Goal: Obtain resource: Download file/media

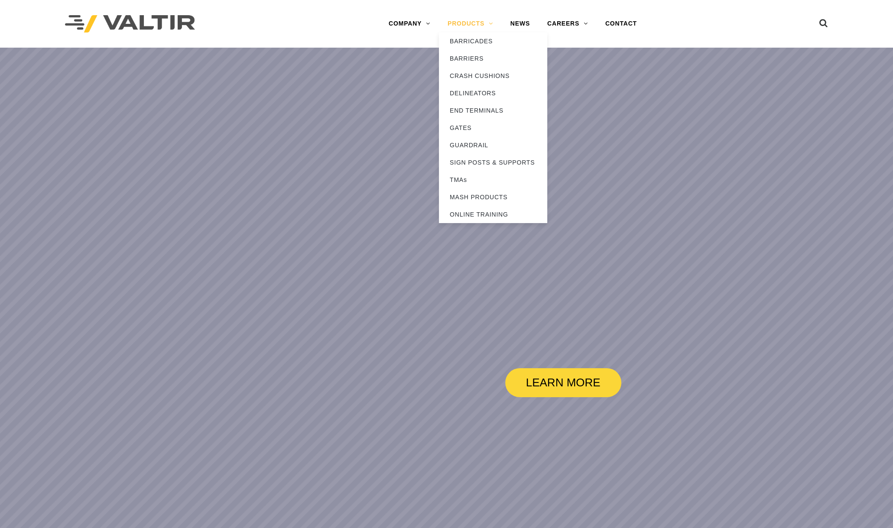
click at [478, 23] on link "PRODUCTS" at bounding box center [470, 23] width 63 height 17
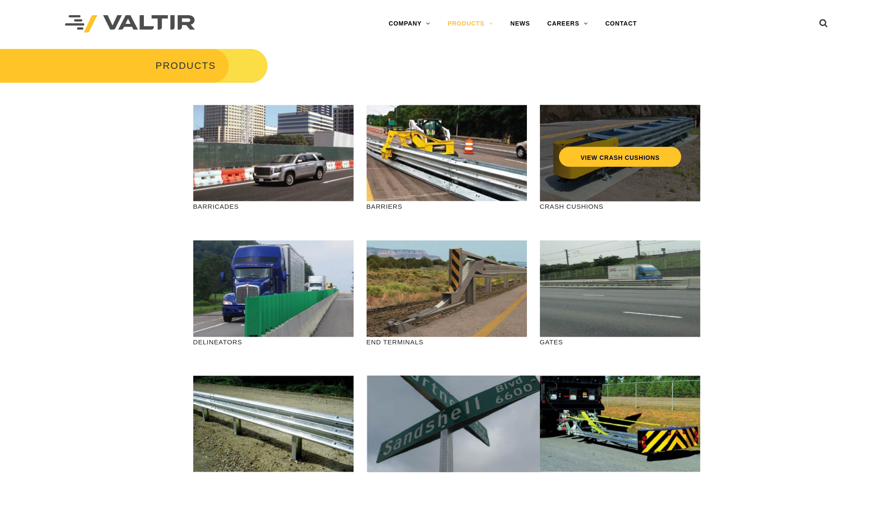
click at [584, 128] on div "VIEW CRASH CUSHIONS" at bounding box center [620, 138] width 126 height 29
click at [608, 159] on link "VIEW CRASH CUSHIONS" at bounding box center [620, 157] width 122 height 20
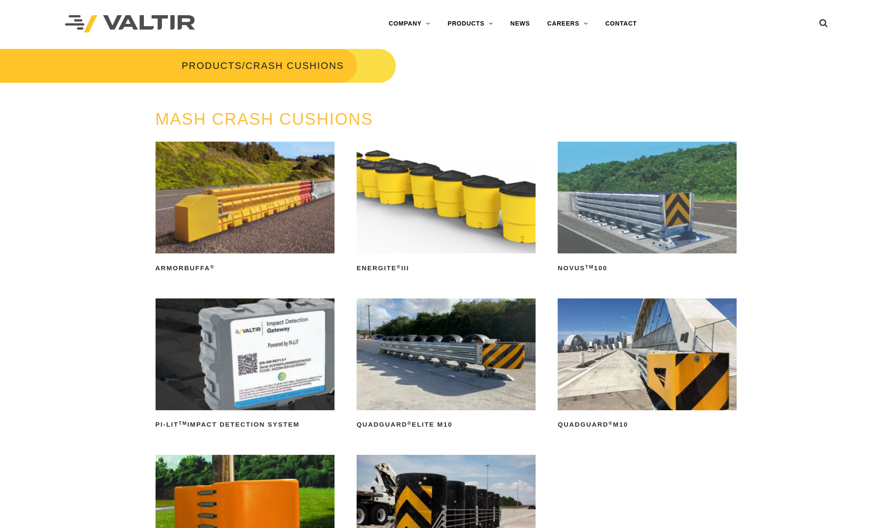
click at [640, 201] on img at bounding box center [647, 198] width 179 height 112
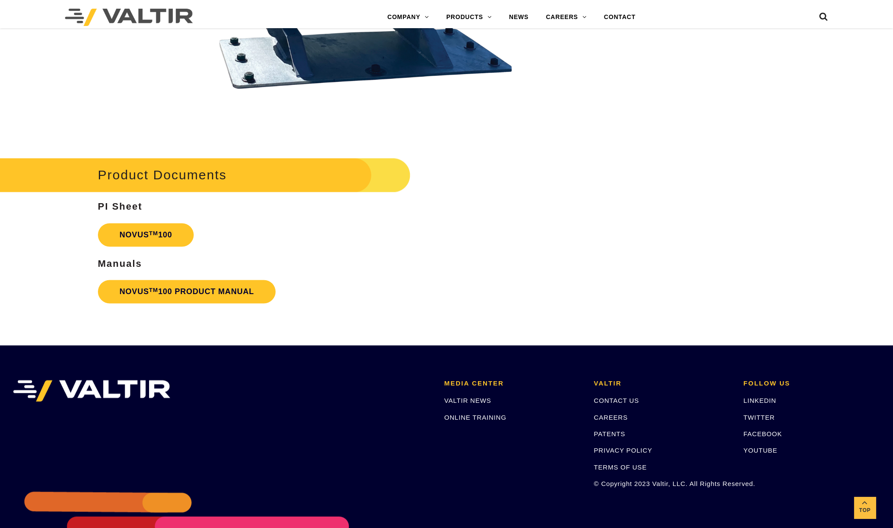
scroll to position [2166, 0]
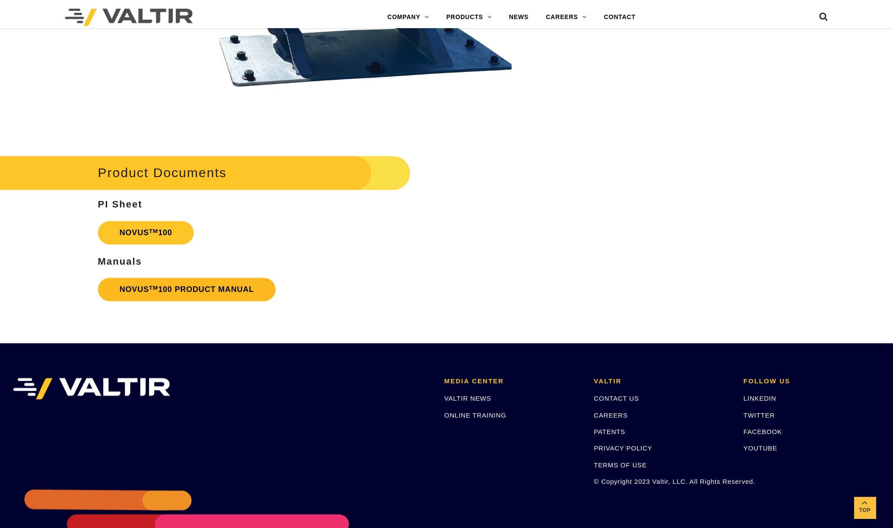
click at [177, 290] on link "NOVUS TM 100 PRODUCT MANUAL" at bounding box center [187, 289] width 178 height 23
